Goal: Transaction & Acquisition: Purchase product/service

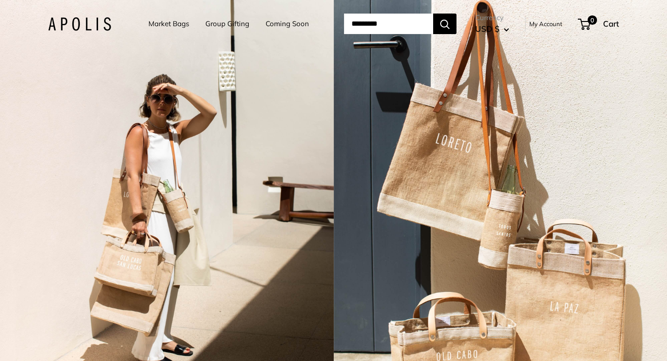
click at [394, 22] on input "Search..." at bounding box center [388, 24] width 89 height 21
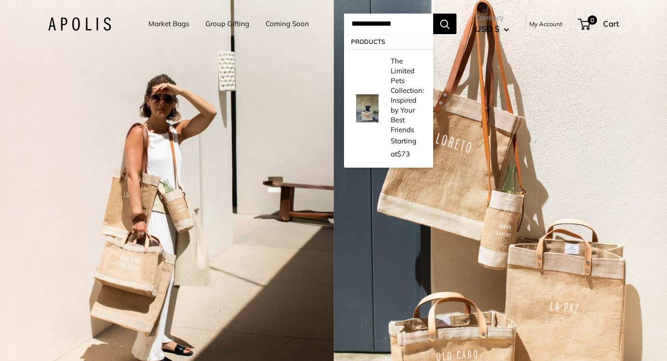
type input "**********"
click at [457, 24] on button "Search" at bounding box center [444, 24] width 23 height 21
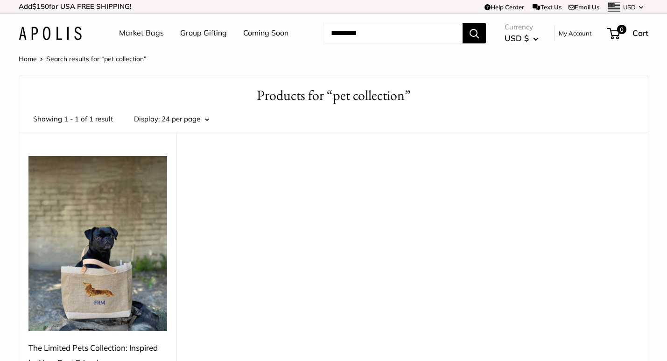
click at [105, 240] on img at bounding box center [97, 243] width 139 height 175
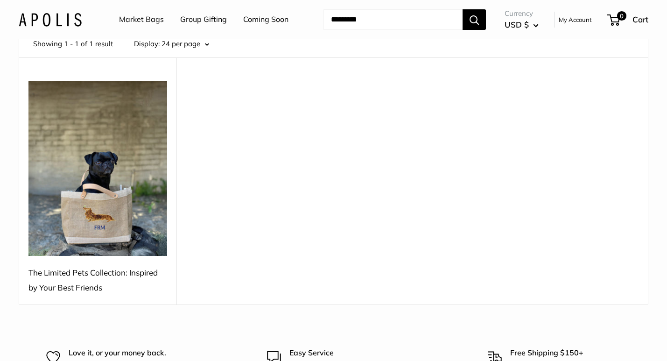
scroll to position [75, 0]
click at [138, 239] on img at bounding box center [97, 168] width 139 height 175
click at [150, 186] on img at bounding box center [97, 168] width 139 height 175
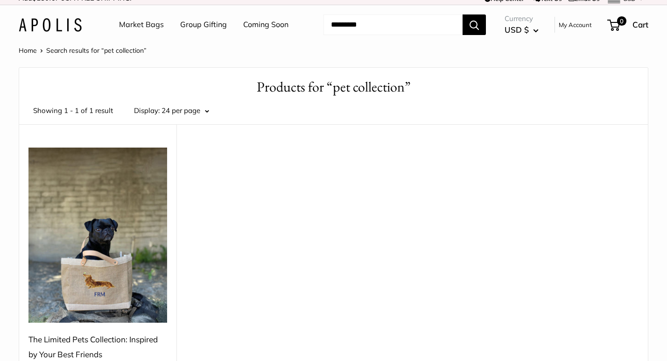
scroll to position [2, 0]
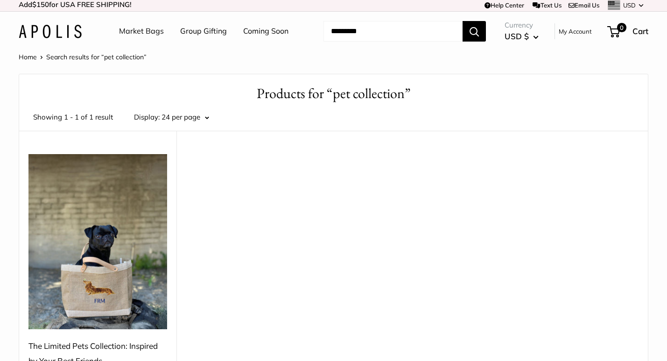
click at [192, 118] on span "24 per page" at bounding box center [181, 117] width 39 height 9
click at [190, 142] on button "24 per page" at bounding box center [183, 143] width 75 height 16
click at [160, 184] on img at bounding box center [97, 241] width 139 height 175
click at [101, 236] on img at bounding box center [97, 241] width 139 height 175
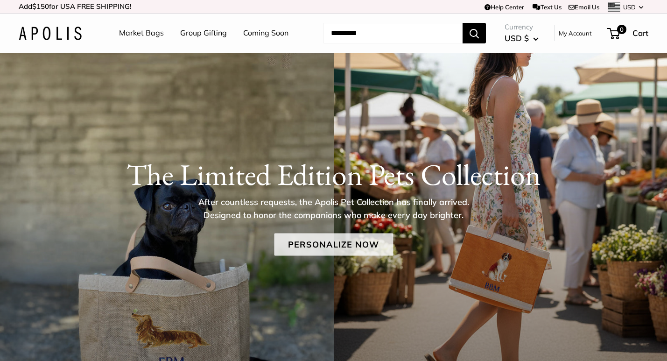
click at [361, 242] on link "Personalize Now" at bounding box center [333, 244] width 119 height 22
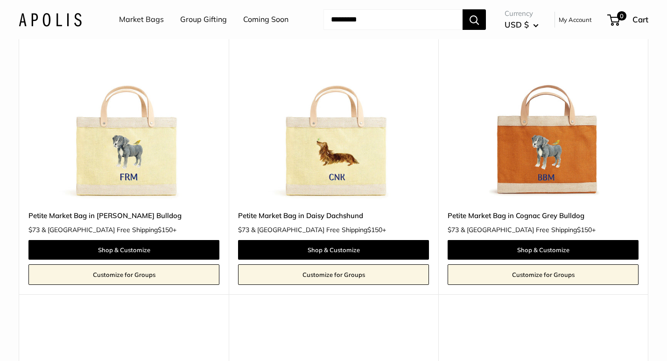
scroll to position [1070, 0]
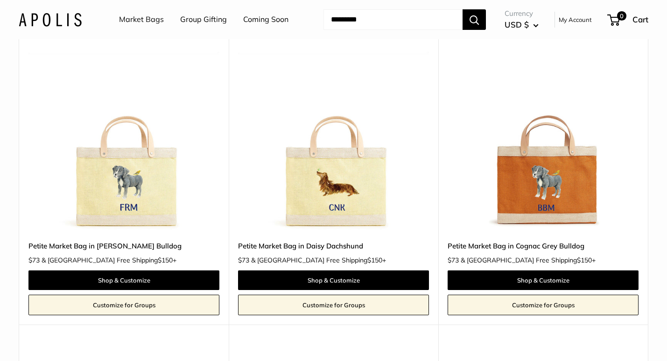
click at [0, 0] on img at bounding box center [0, 0] width 0 height 0
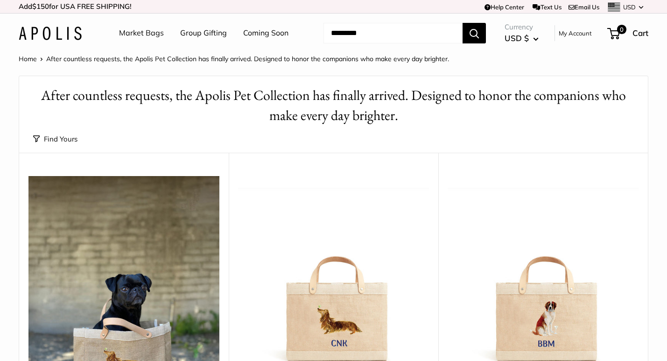
scroll to position [0, 0]
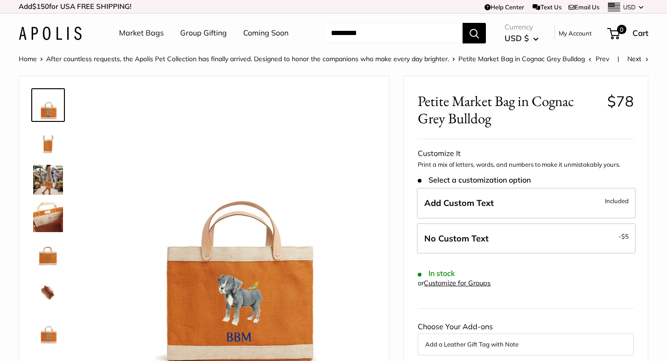
click at [55, 178] on img at bounding box center [48, 180] width 30 height 30
